Goal: Find specific page/section: Find specific page/section

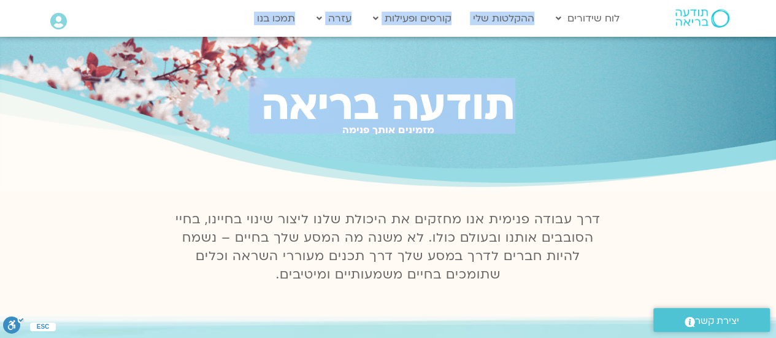
drag, startPoint x: 0, startPoint y: 0, endPoint x: 571, endPoint y: 31, distance: 572.2
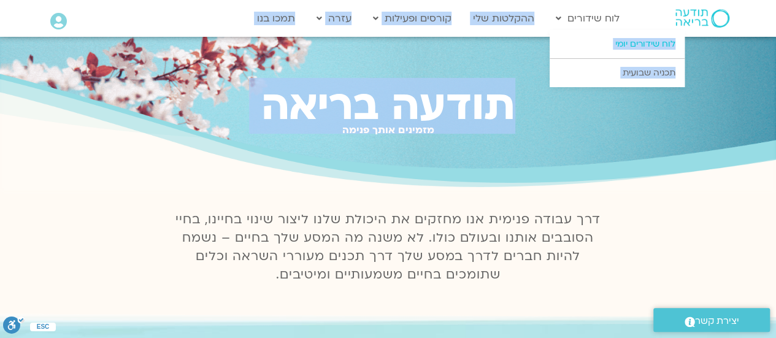
click at [597, 45] on link "לוח שידורים יומי" at bounding box center [616, 44] width 135 height 28
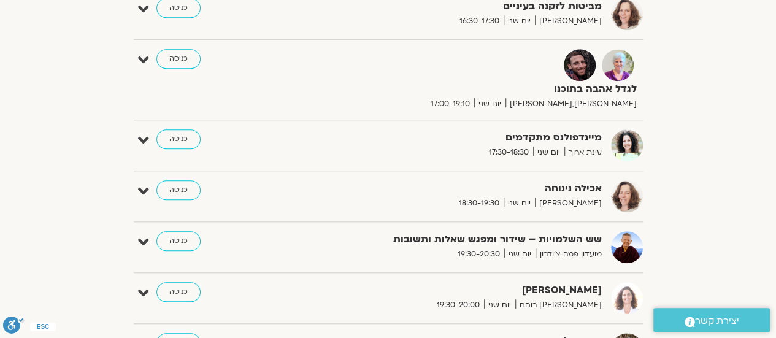
scroll to position [458, 0]
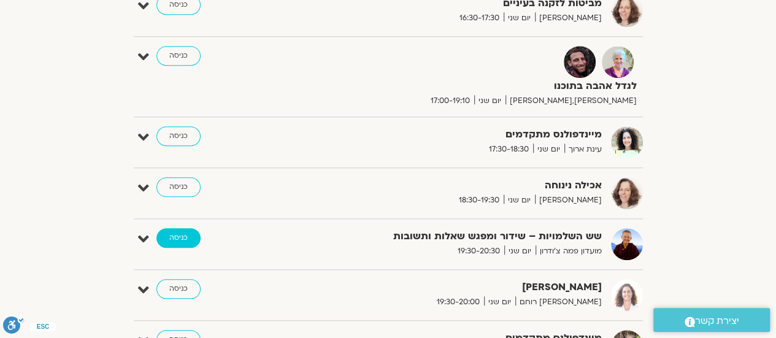
click at [186, 229] on link "כניסה" at bounding box center [178, 238] width 44 height 20
